Goal: Check status: Check status

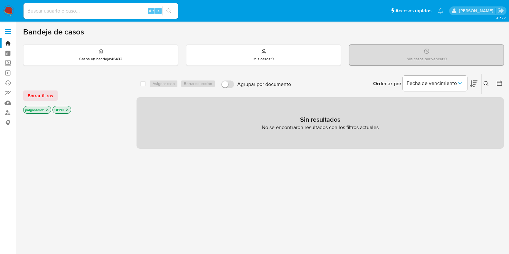
click at [102, 12] on input at bounding box center [100, 11] width 155 height 8
paste input "2586618832"
type input "2586618832"
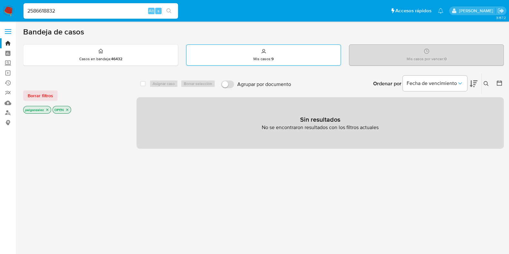
click at [269, 57] on p "Mis casos : 9" at bounding box center [263, 58] width 20 height 5
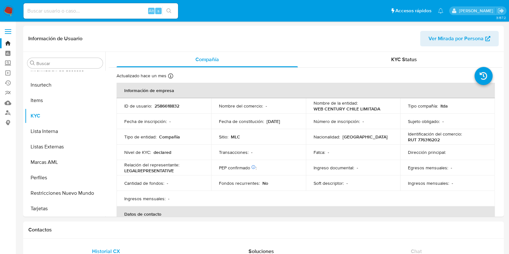
click at [149, 168] on p "Relación del representante :" at bounding box center [151, 165] width 55 height 6
click at [398, 59] on span "KYC Status" at bounding box center [404, 59] width 26 height 7
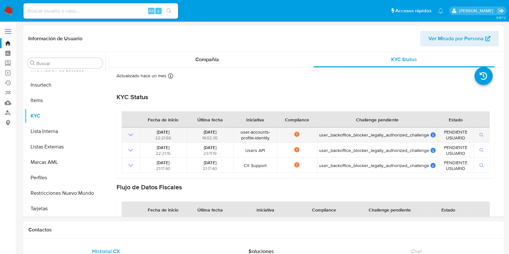
select select "10"
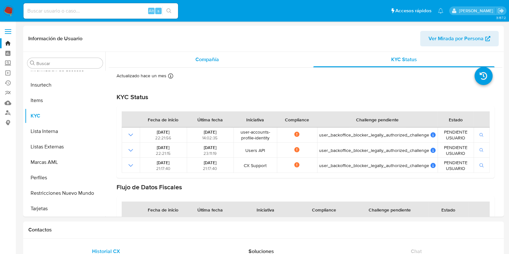
click at [203, 57] on span "Compañía" at bounding box center [206, 59] width 23 height 7
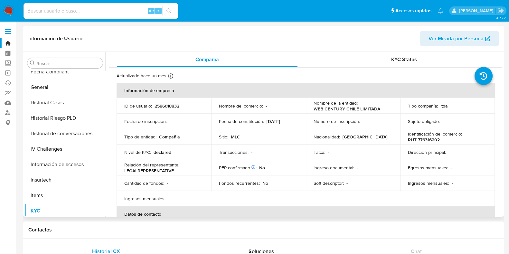
scroll to position [151, 0]
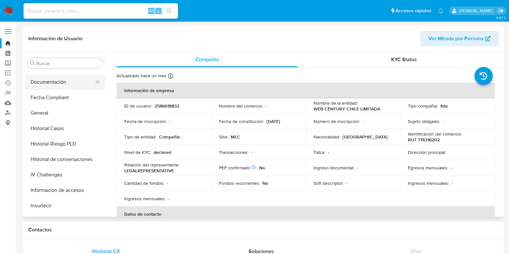
click at [54, 83] on button "Documentación" at bounding box center [62, 81] width 75 height 15
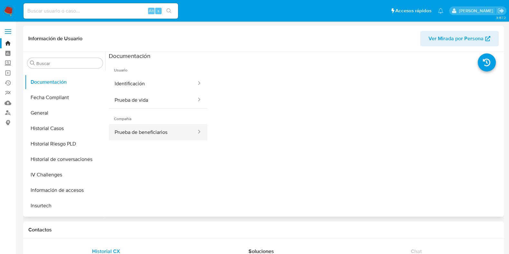
drag, startPoint x: 132, startPoint y: 132, endPoint x: 156, endPoint y: 130, distance: 24.6
click at [132, 131] on button "Prueba de beneficiarios" at bounding box center [153, 132] width 88 height 16
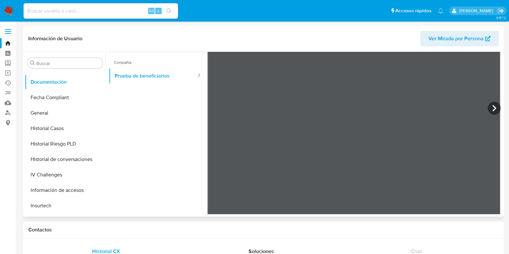
scroll to position [0, 0]
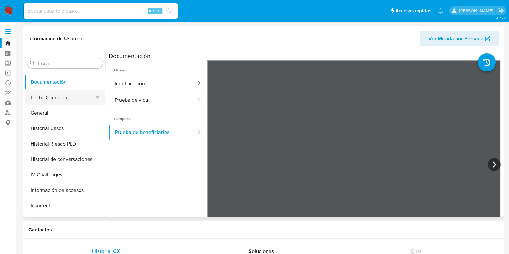
click at [64, 99] on button "Fecha Compliant" at bounding box center [62, 97] width 75 height 15
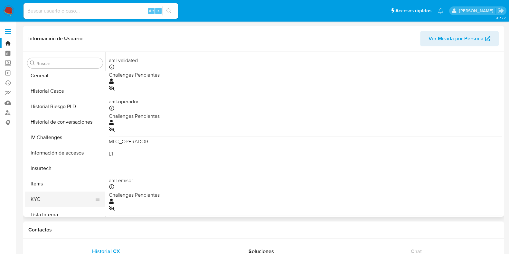
scroll to position [201, 0]
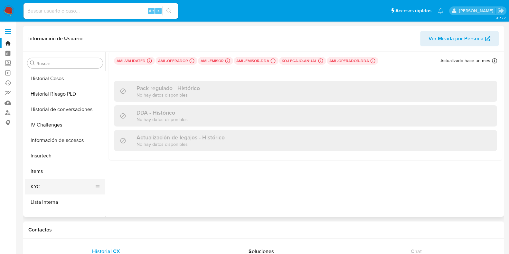
click at [44, 183] on button "KYC" at bounding box center [62, 186] width 75 height 15
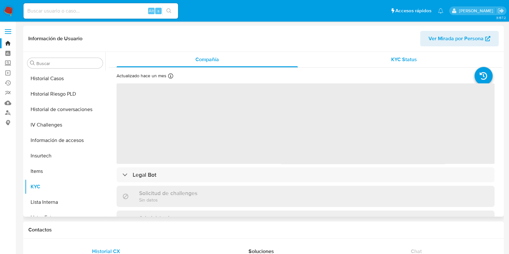
click at [406, 61] on span "KYC Status" at bounding box center [404, 59] width 26 height 7
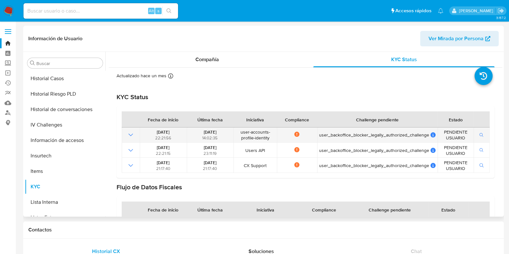
click at [129, 134] on icon "Mostrar operación" at bounding box center [131, 135] width 8 height 8
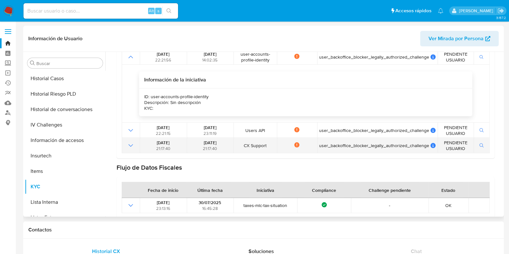
scroll to position [80, 0]
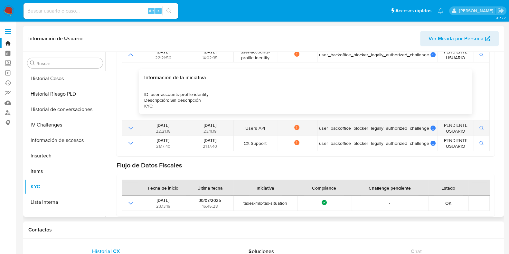
click at [129, 127] on icon "Mostrar operación" at bounding box center [130, 128] width 5 height 3
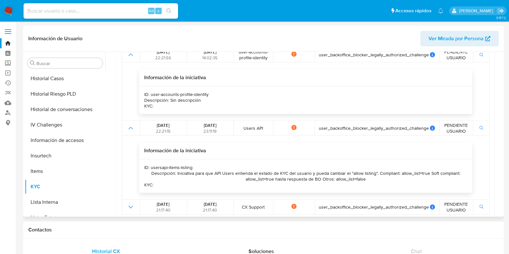
scroll to position [161, 0]
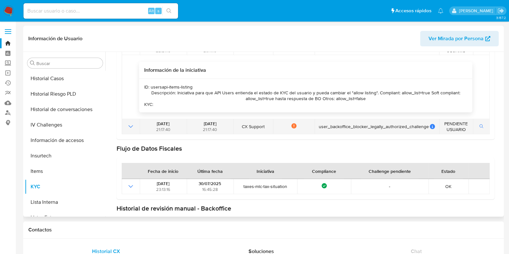
click at [130, 127] on icon "Mostrar operación" at bounding box center [131, 127] width 8 height 8
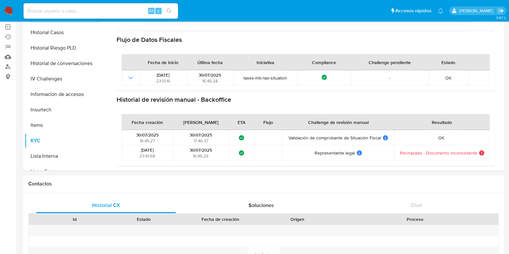
scroll to position [80, 0]
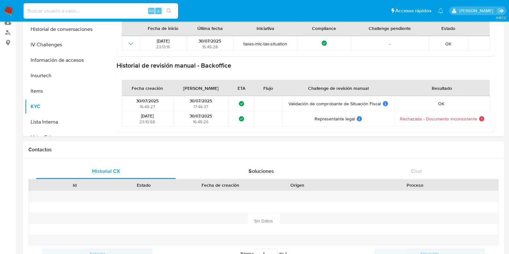
click at [113, 9] on input at bounding box center [100, 11] width 155 height 8
paste input "2586618832"
type input "2586618832"
click at [171, 12] on icon "search-icon" at bounding box center [168, 10] width 5 height 5
click at [70, 11] on input "2586618832" at bounding box center [100, 11] width 155 height 8
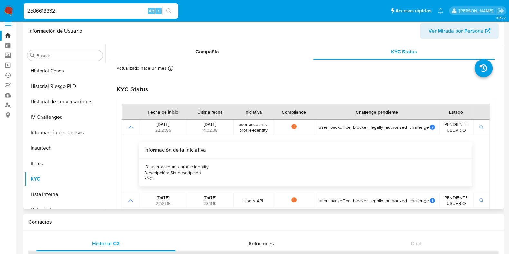
scroll to position [0, 0]
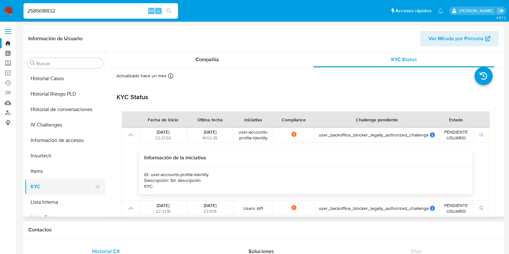
click at [43, 185] on button "KYC" at bounding box center [62, 186] width 75 height 15
click at [201, 56] on span "Compañía" at bounding box center [206, 59] width 23 height 7
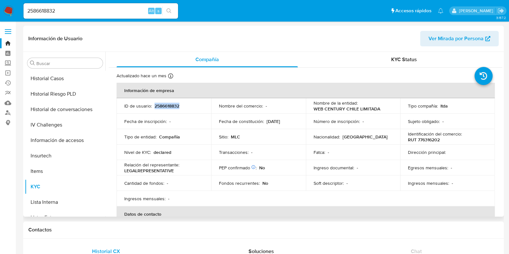
drag, startPoint x: 190, startPoint y: 105, endPoint x: 154, endPoint y: 105, distance: 36.1
click at [154, 105] on div "ID de usuario : 2586618832" at bounding box center [163, 106] width 79 height 6
copy p "2586618832"
click at [404, 60] on span "KYC Status" at bounding box center [404, 59] width 26 height 7
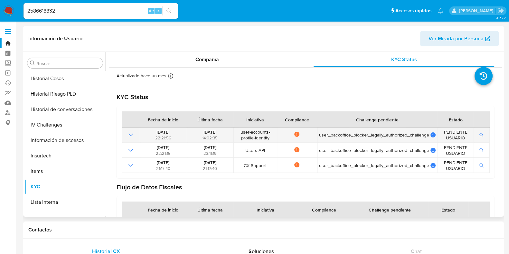
click at [131, 136] on icon "Mostrar operación" at bounding box center [131, 135] width 8 height 8
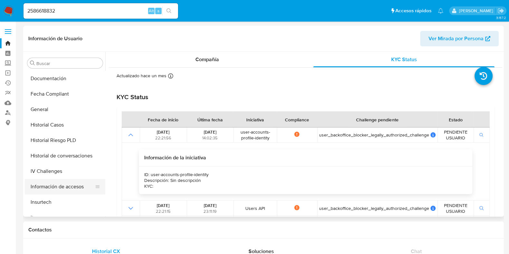
scroll to position [120, 0]
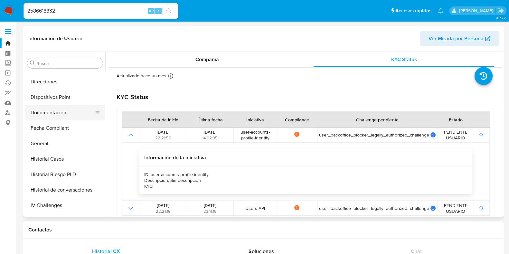
click at [60, 110] on button "Documentación" at bounding box center [62, 112] width 75 height 15
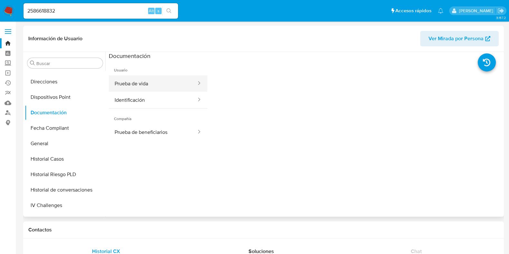
click at [145, 83] on button "Prueba de vida" at bounding box center [153, 83] width 88 height 16
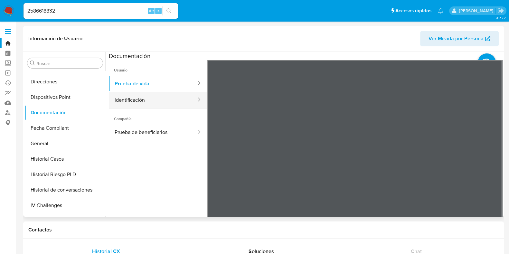
click at [140, 102] on button "Identificación" at bounding box center [153, 100] width 88 height 16
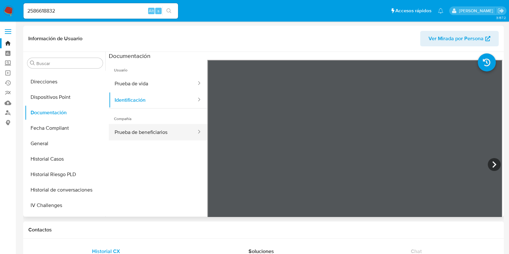
click at [148, 130] on button "Prueba de beneficiarios" at bounding box center [153, 132] width 88 height 16
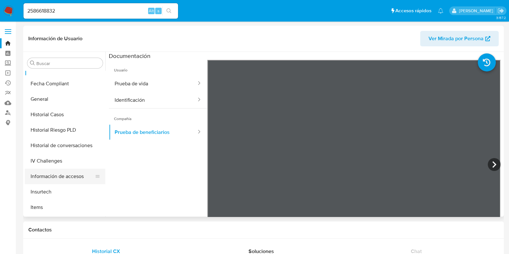
scroll to position [201, 0]
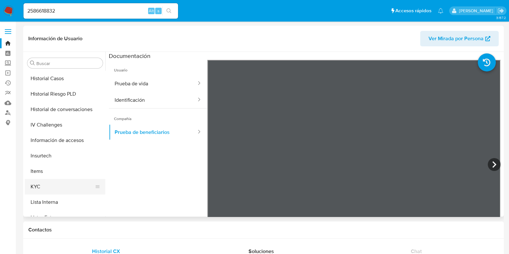
click at [46, 183] on button "KYC" at bounding box center [62, 186] width 75 height 15
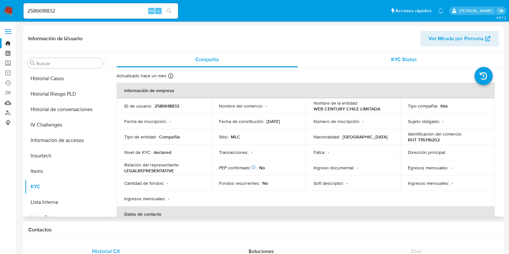
click at [399, 59] on span "KYC Status" at bounding box center [404, 59] width 26 height 7
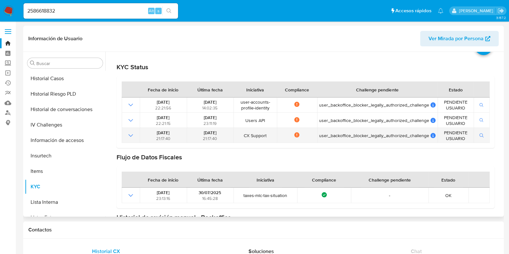
scroll to position [40, 0]
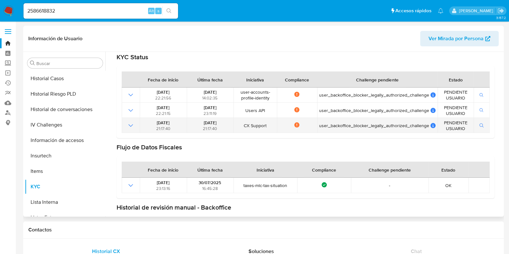
click at [130, 126] on icon "Mostrar operación" at bounding box center [131, 126] width 8 height 8
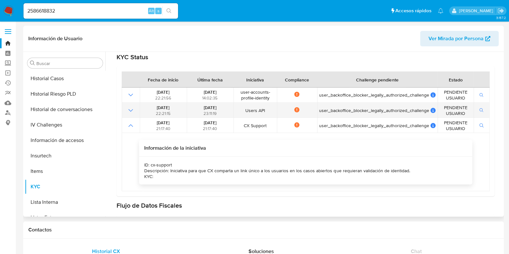
click at [130, 111] on icon "Mostrar operación" at bounding box center [131, 111] width 8 height 8
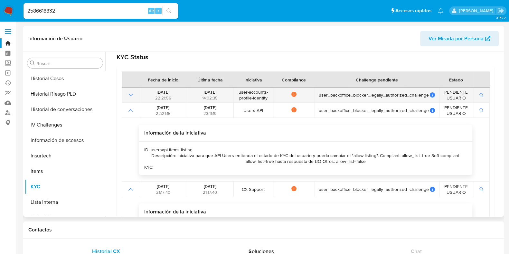
click at [130, 94] on icon "Mostrar operación" at bounding box center [131, 95] width 8 height 8
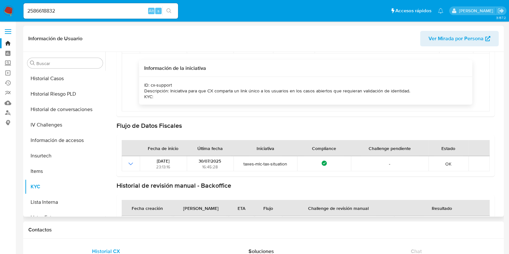
scroll to position [281, 0]
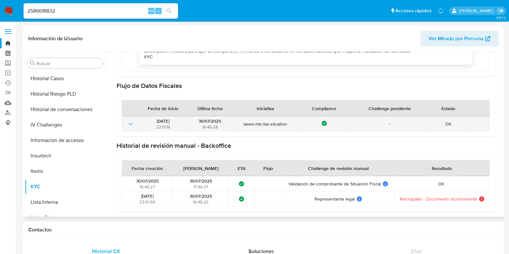
click at [129, 124] on icon "Mostrar operación" at bounding box center [131, 124] width 8 height 8
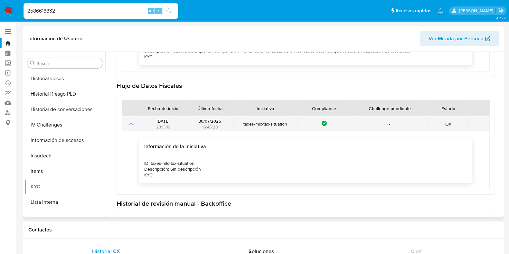
click at [128, 118] on td at bounding box center [131, 123] width 18 height 15
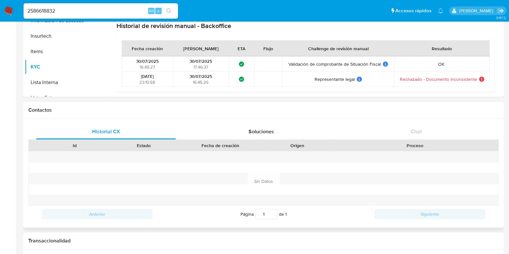
scroll to position [121, 0]
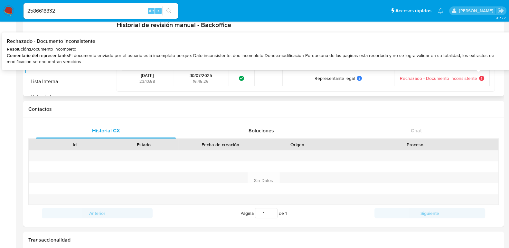
click at [479, 76] on icon at bounding box center [481, 78] width 5 height 5
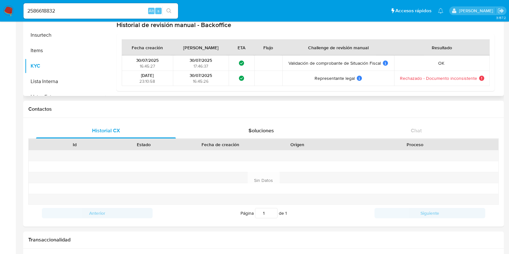
drag, startPoint x: 324, startPoint y: 56, endPoint x: 433, endPoint y: 67, distance: 108.8
